Goal: Task Accomplishment & Management: Manage account settings

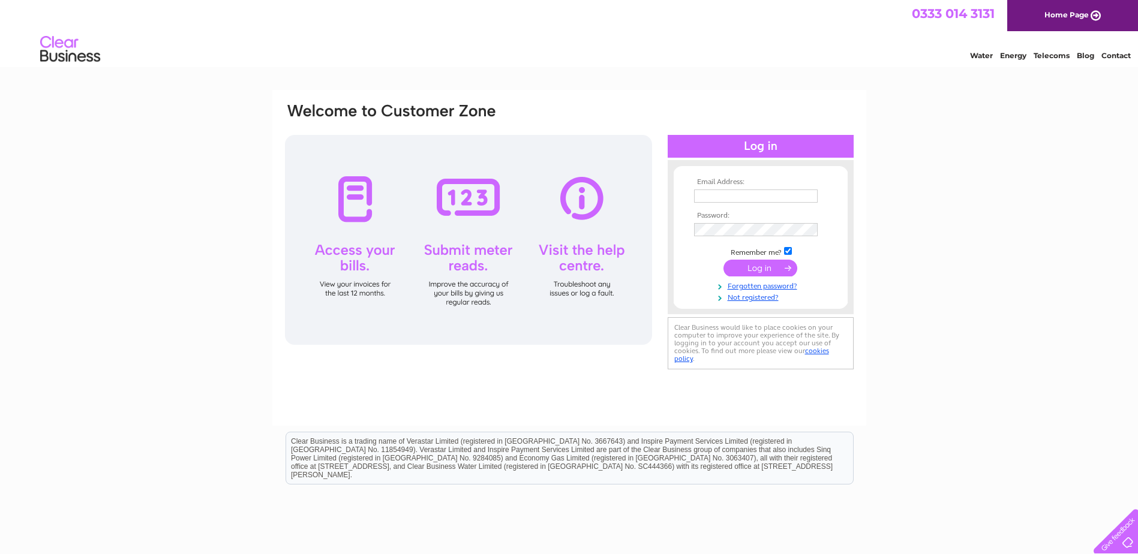
type input "[PERSON_NAME][EMAIL_ADDRESS][PERSON_NAME][DOMAIN_NAME]"
click at [771, 267] on input "submit" at bounding box center [760, 268] width 74 height 17
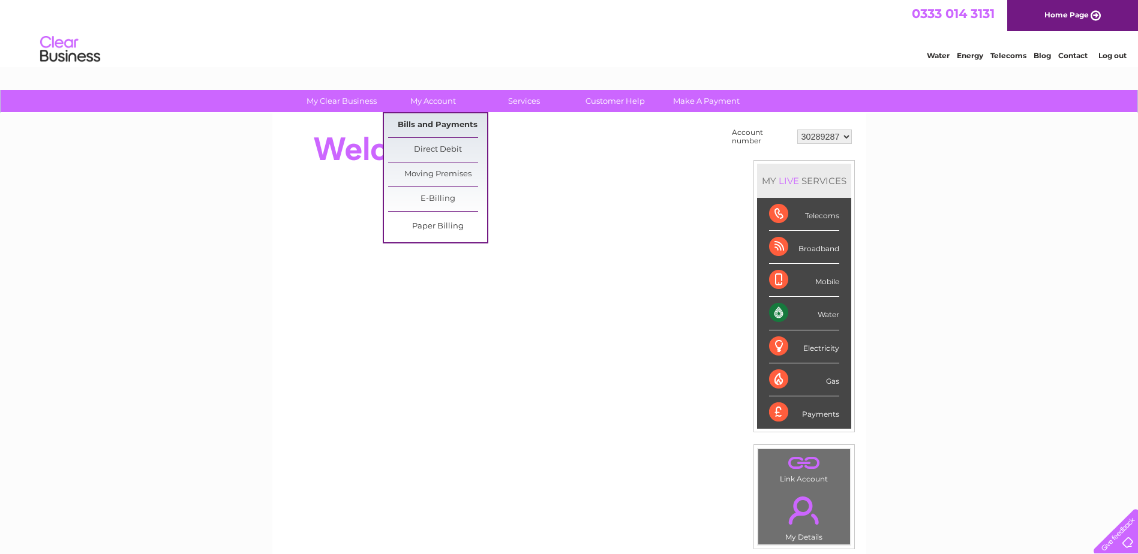
click at [431, 119] on link "Bills and Payments" at bounding box center [437, 125] width 99 height 24
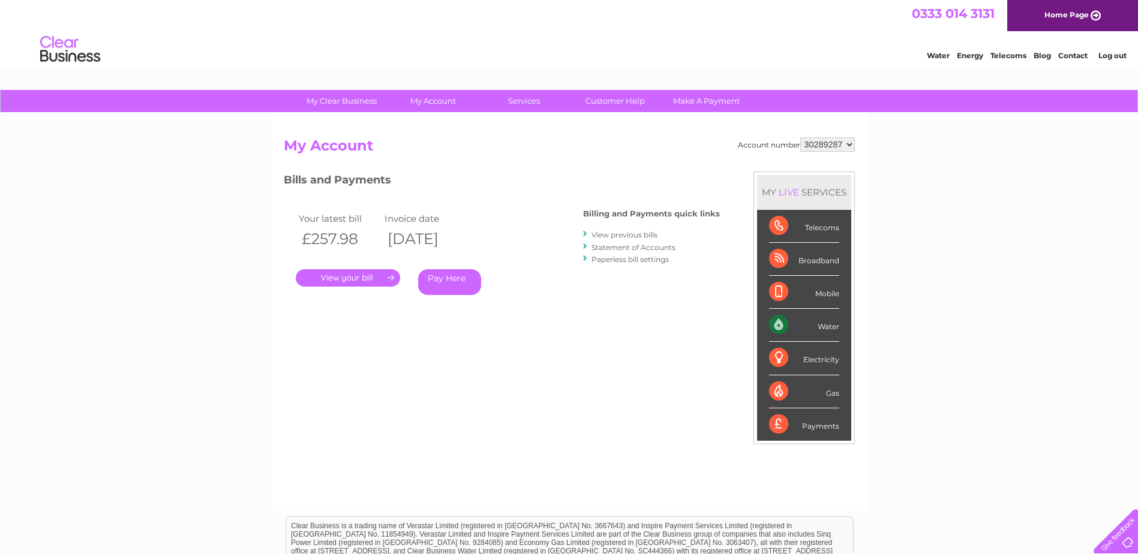
click at [354, 276] on link "." at bounding box center [348, 277] width 104 height 17
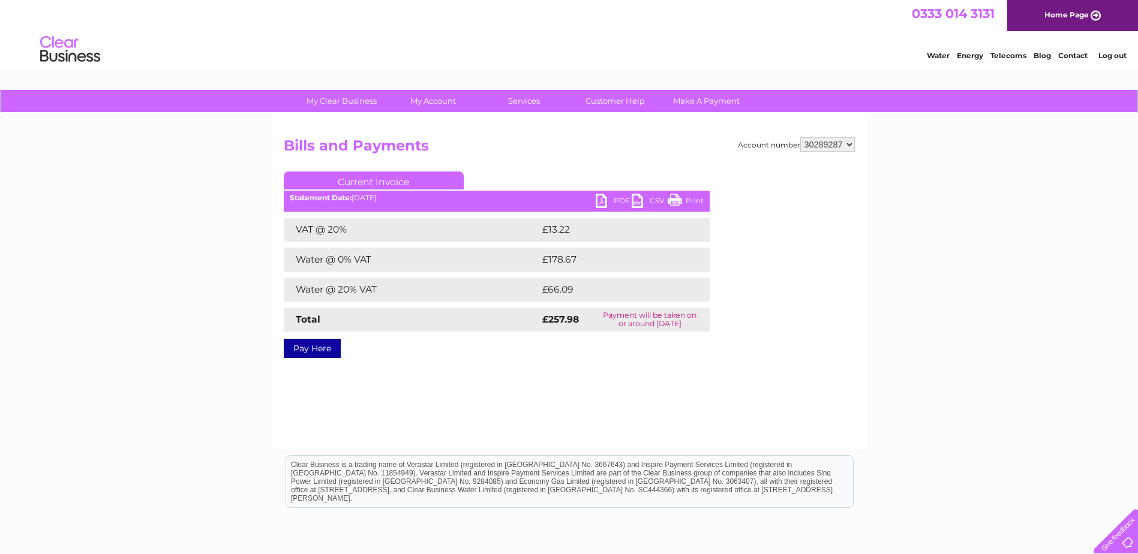
click at [604, 198] on link "PDF" at bounding box center [614, 202] width 36 height 17
